Goal: Information Seeking & Learning: Learn about a topic

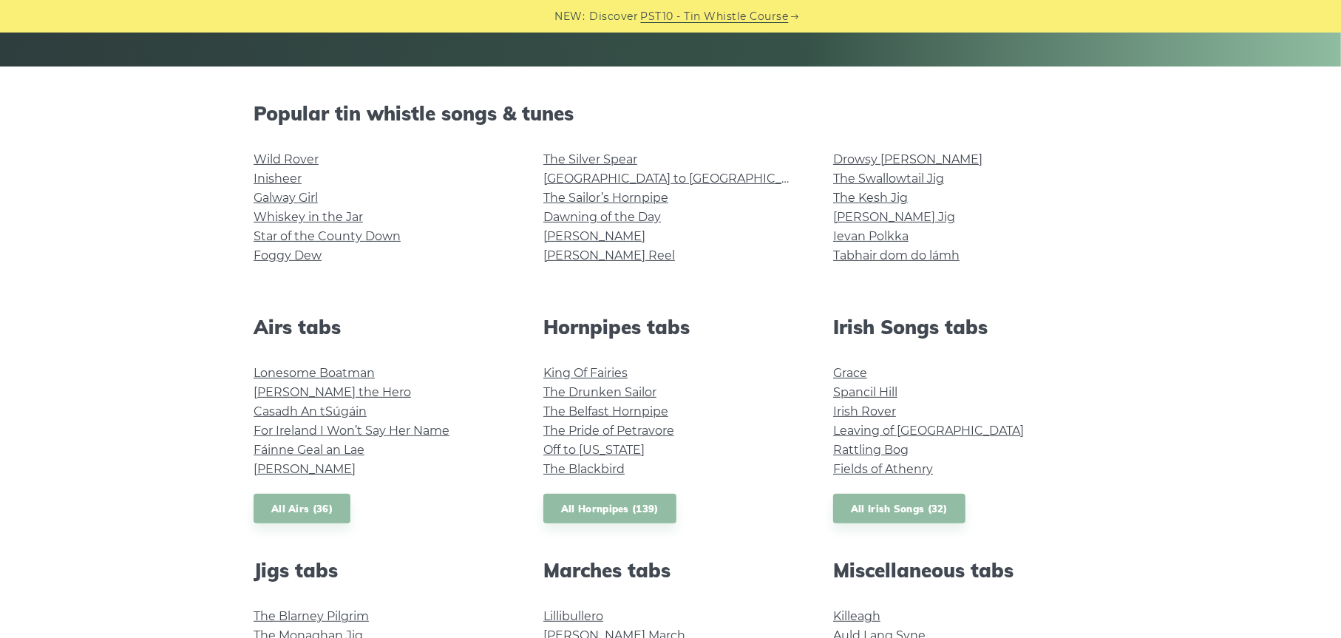
scroll to position [296, 0]
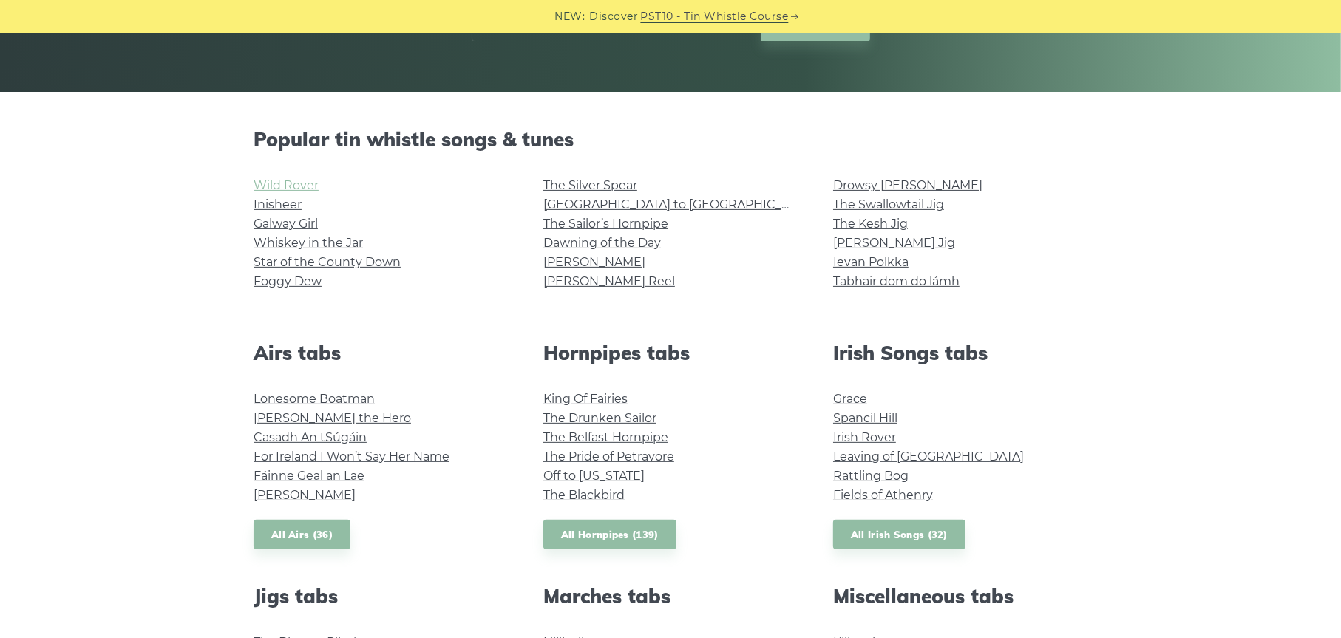
click at [284, 186] on link "Wild Rover" at bounding box center [286, 185] width 65 height 14
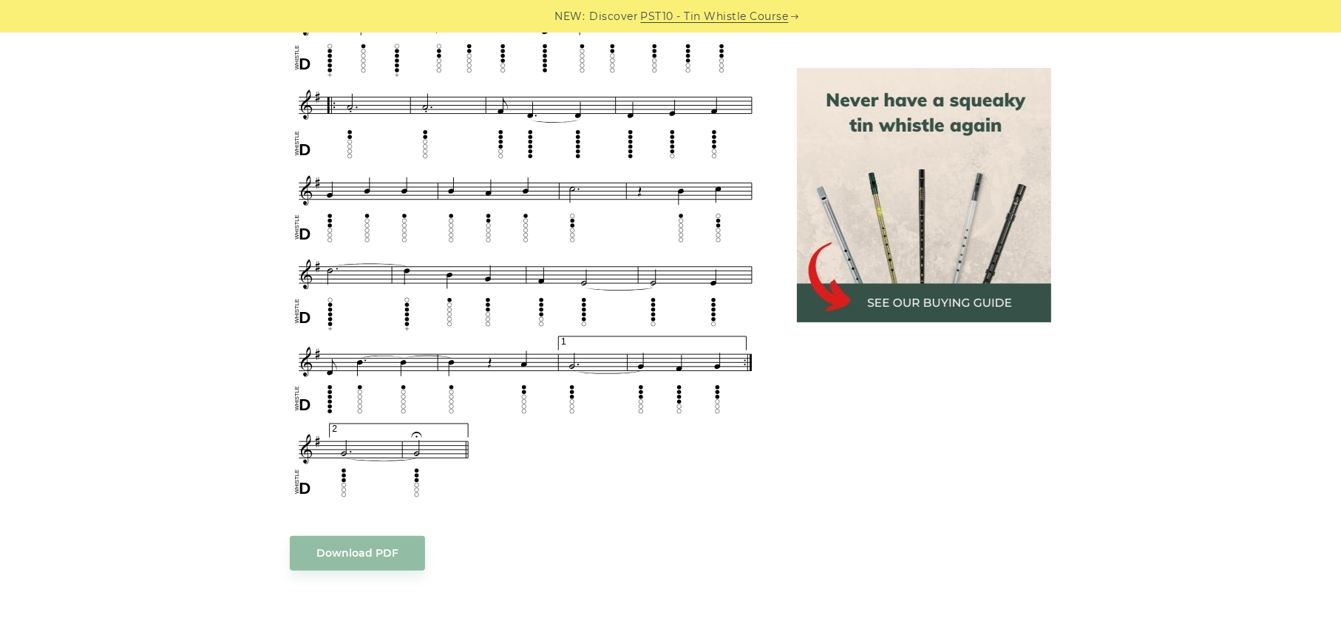
scroll to position [887, 0]
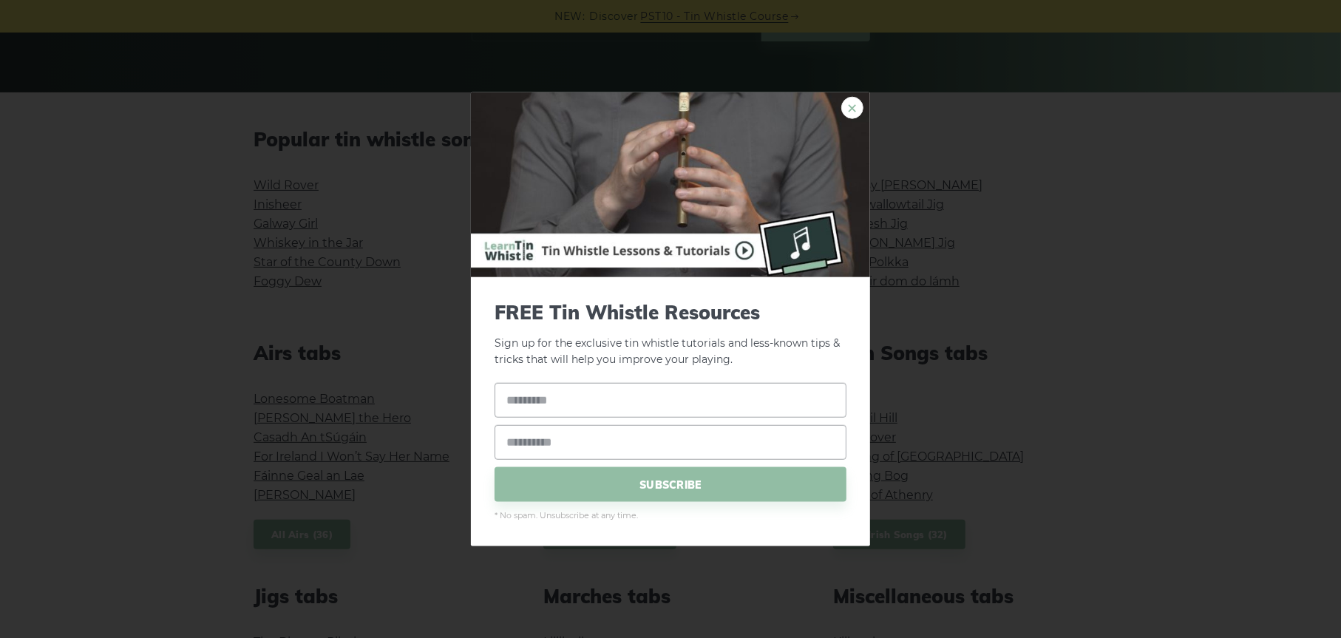
click at [858, 109] on link "×" at bounding box center [852, 107] width 22 height 22
